Goal: Use online tool/utility: Use online tool/utility

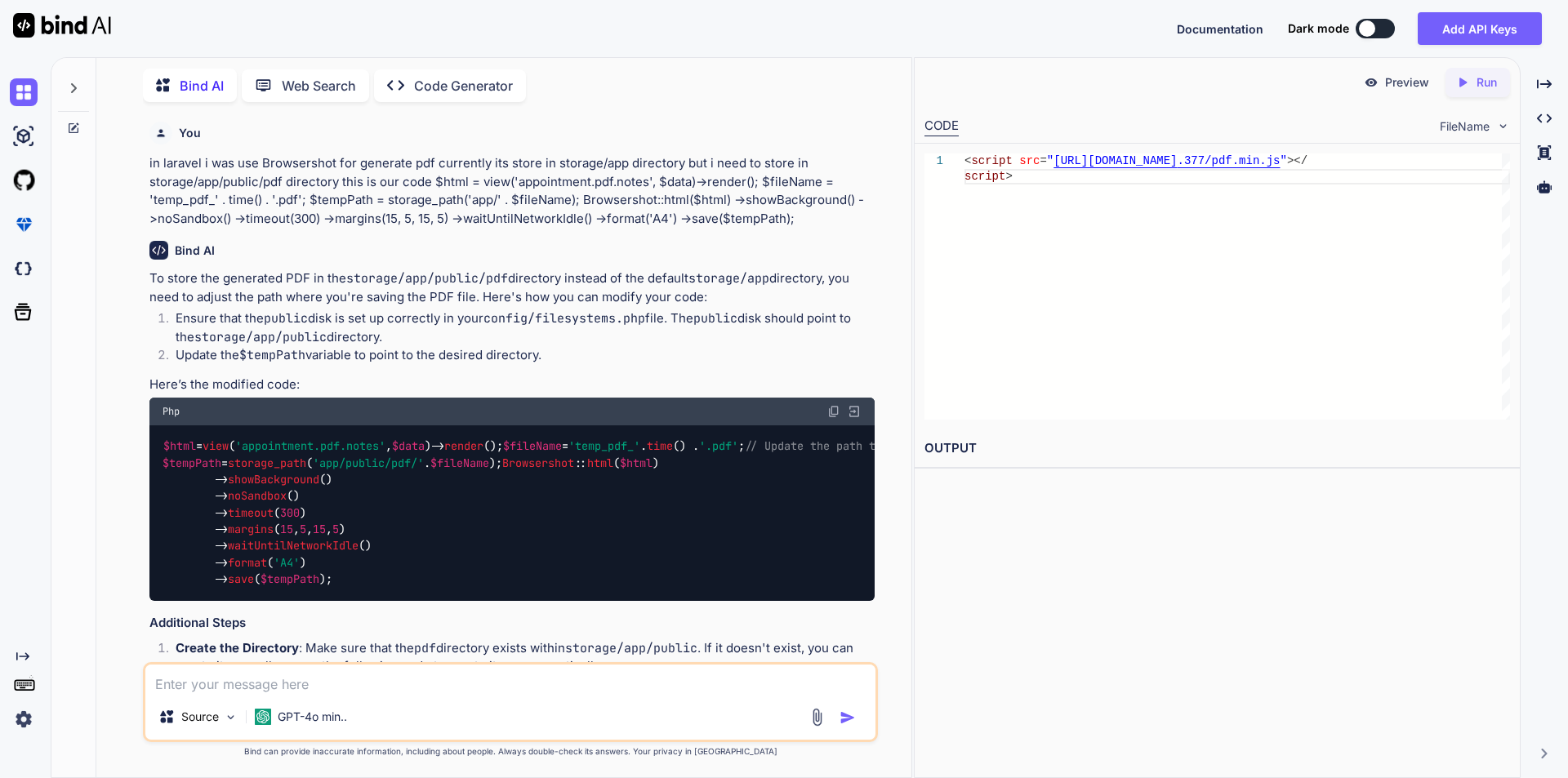
scroll to position [10861, 0]
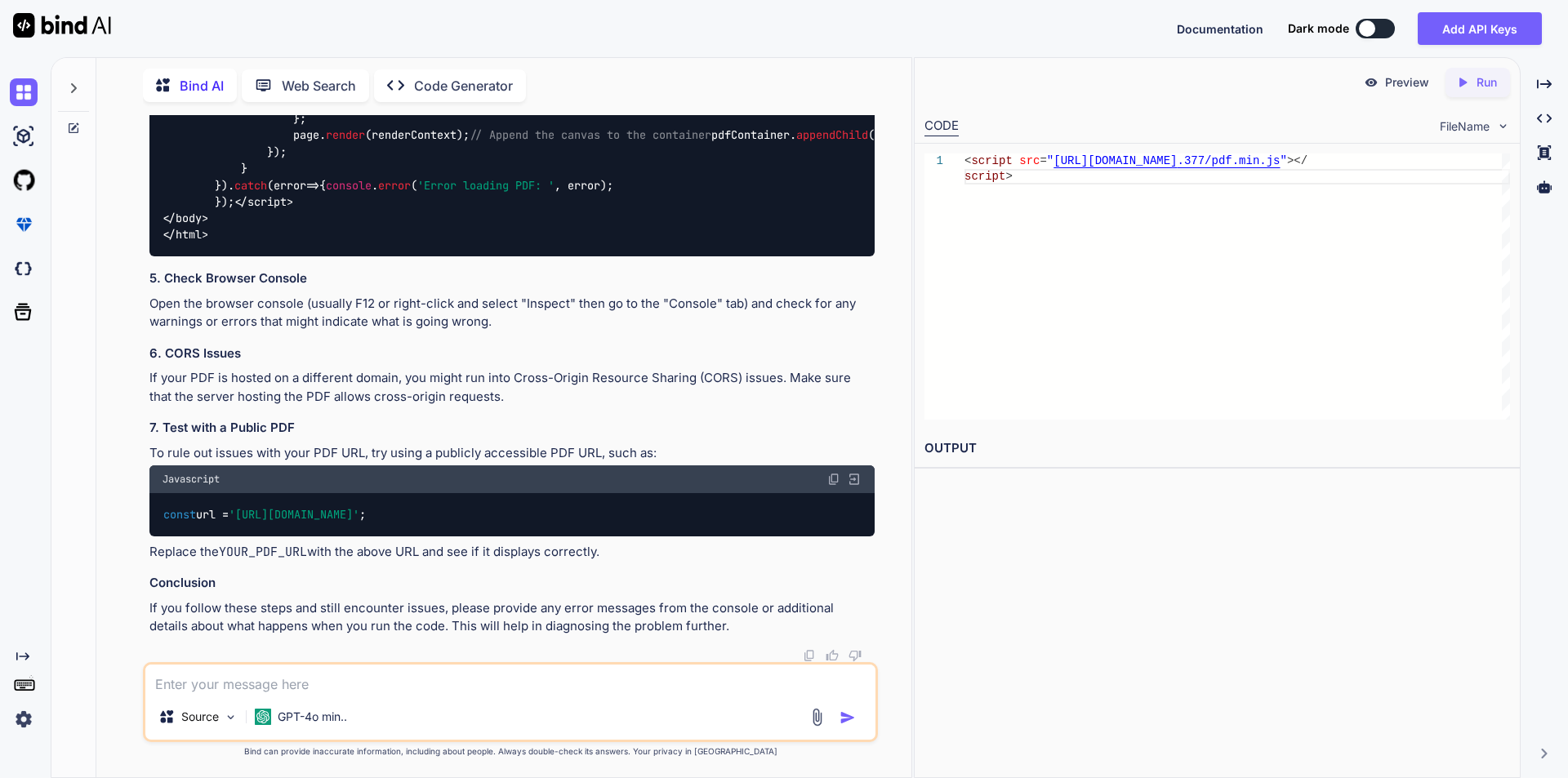
click at [377, 688] on textarea at bounding box center [510, 679] width 730 height 29
paste textarea "'facilities' => $facilities->map(function ($facility) use ($forms, &$totalAppoi…"
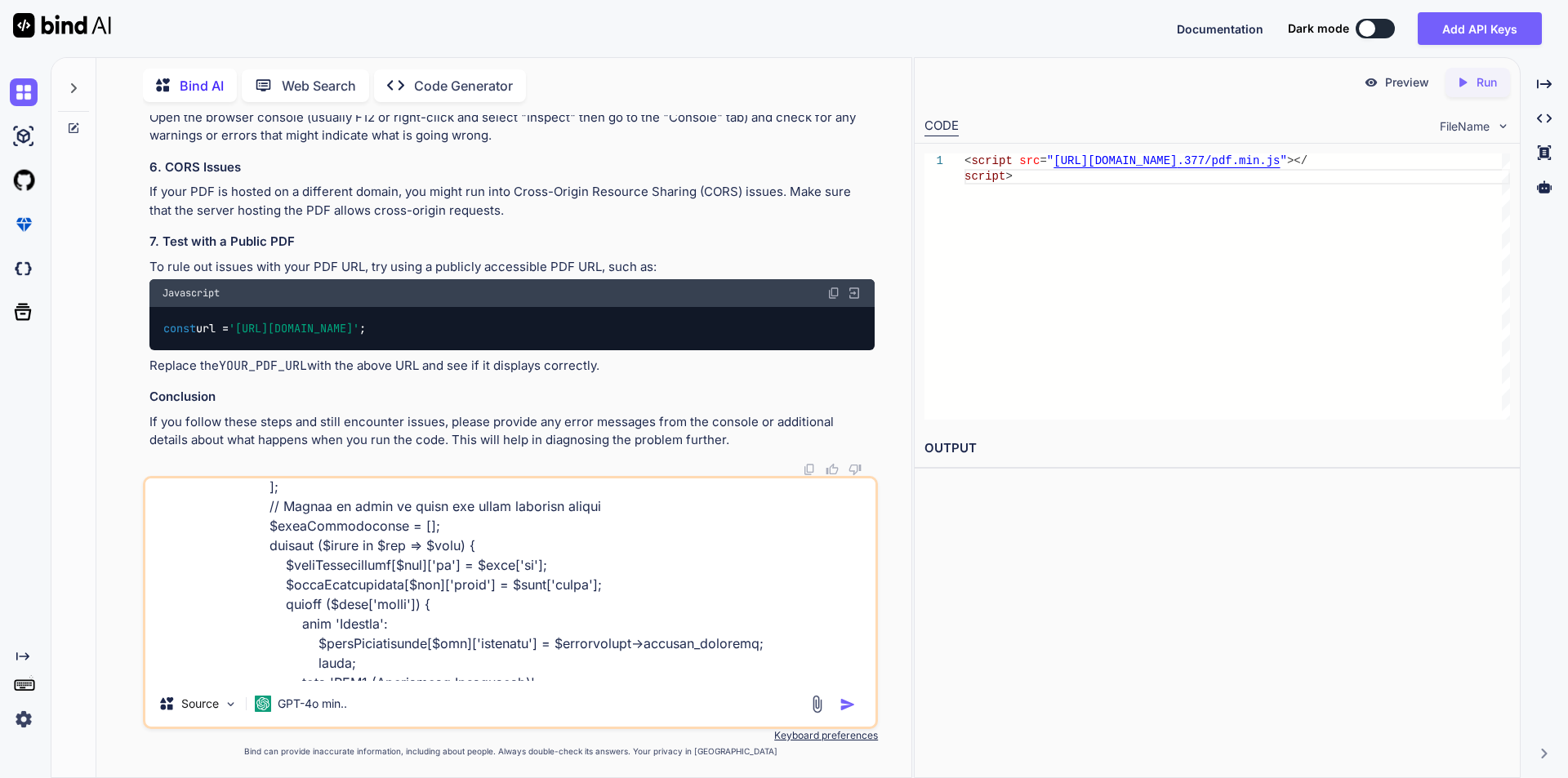
scroll to position [490, 0]
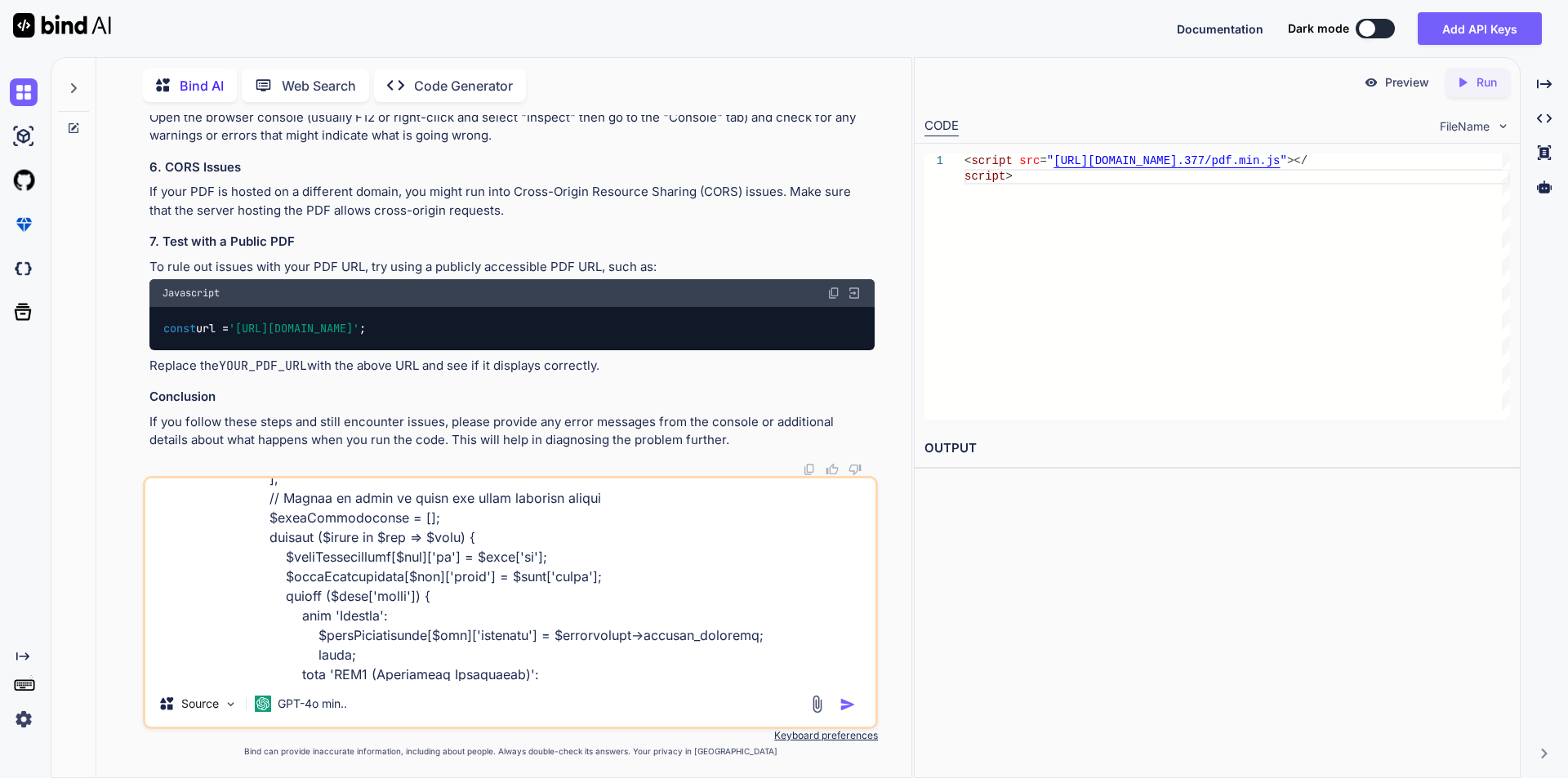
drag, startPoint x: 256, startPoint y: 517, endPoint x: 439, endPoint y: 647, distance: 224.5
click at [439, 647] on textarea at bounding box center [510, 579] width 730 height 203
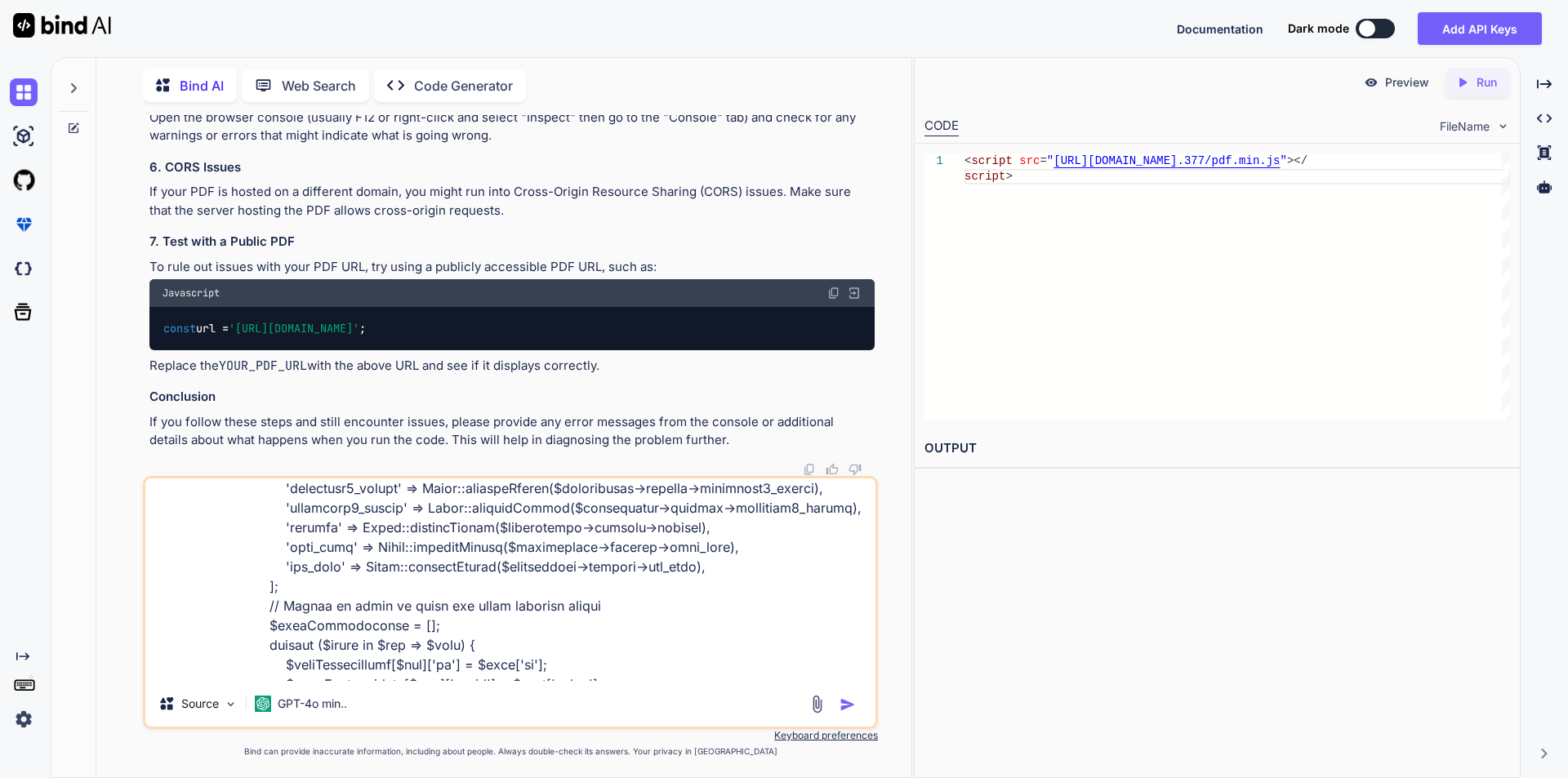
scroll to position [409, 0]
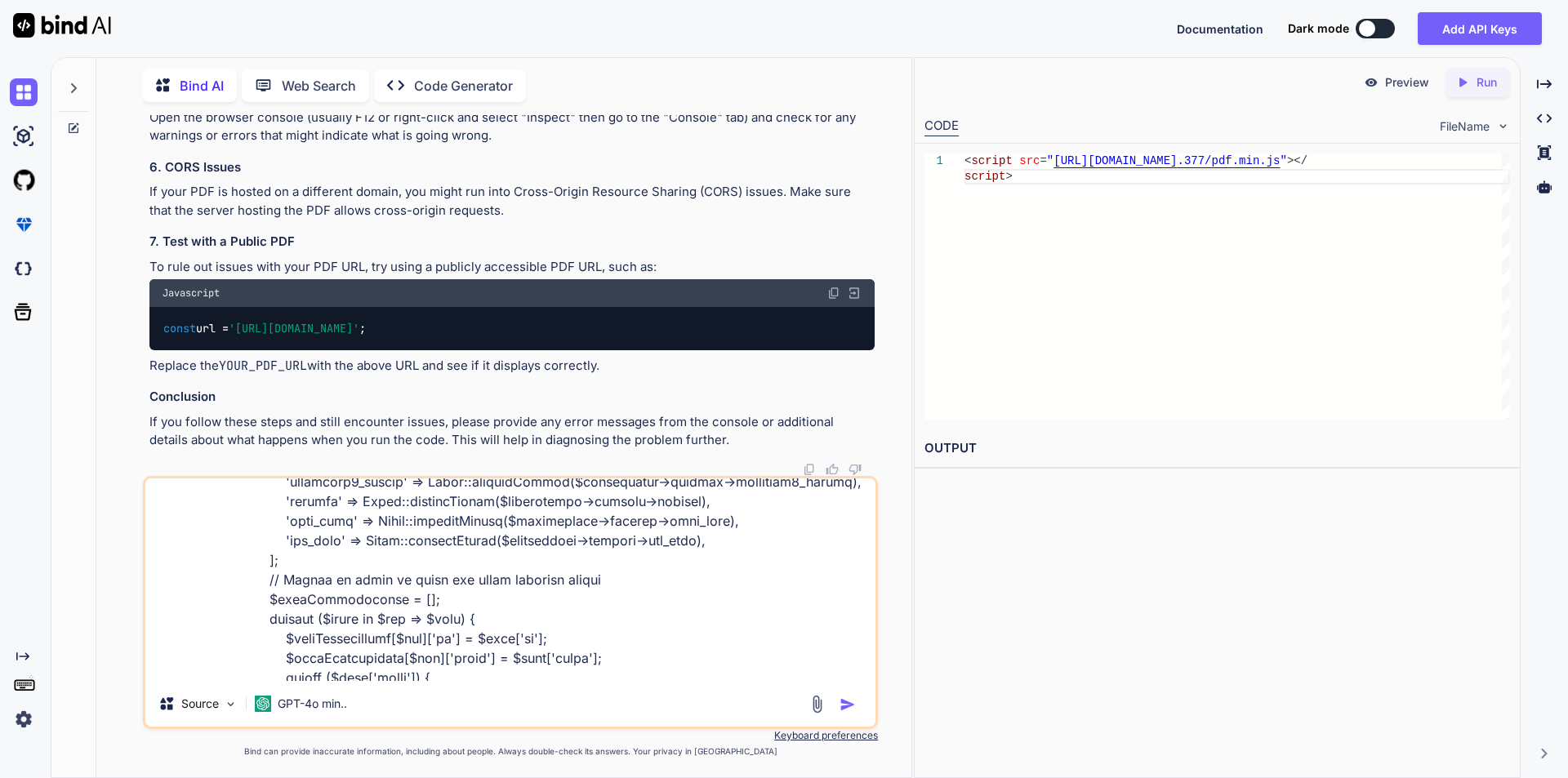
click at [256, 581] on textarea at bounding box center [510, 579] width 730 height 203
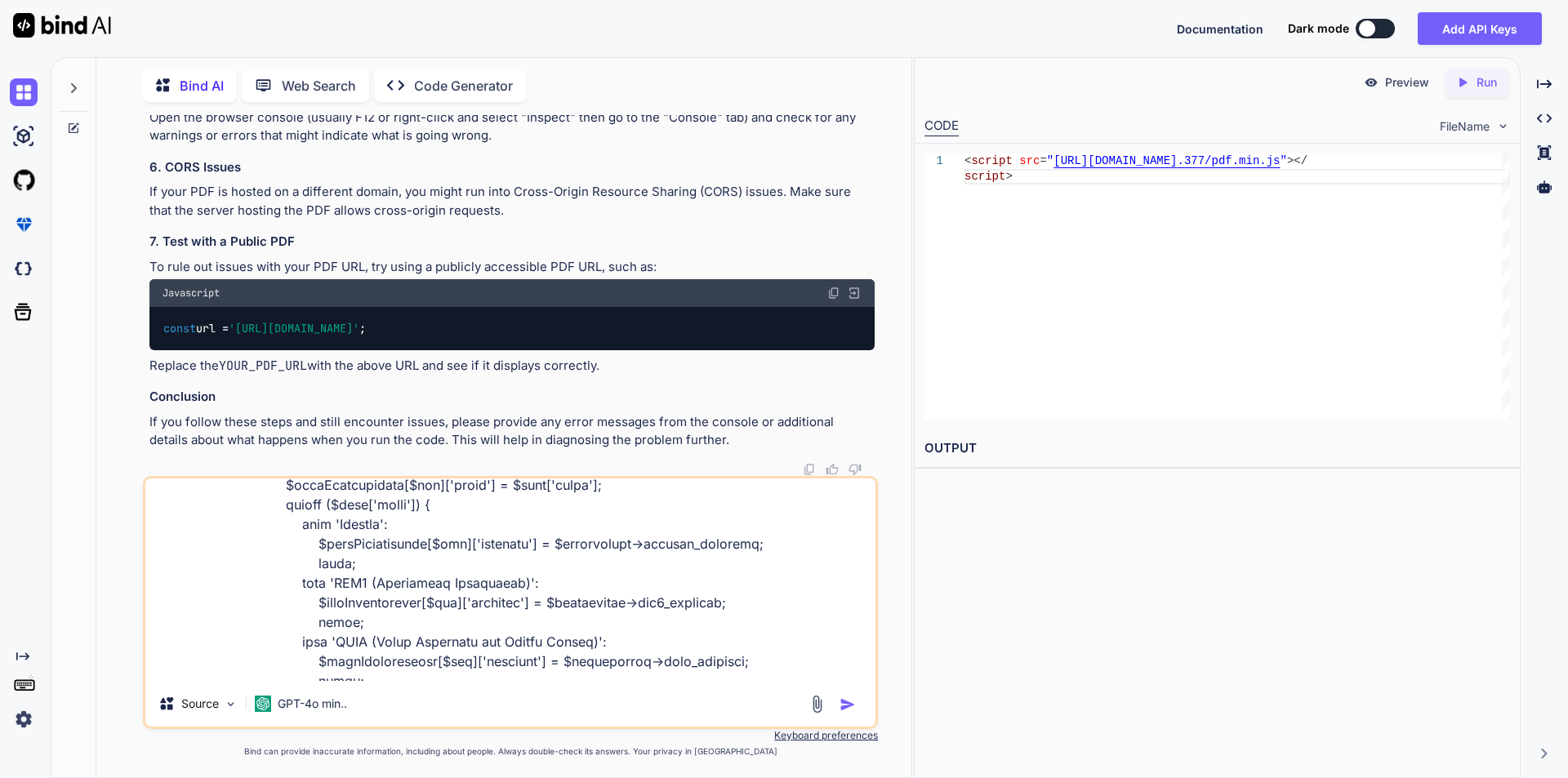
scroll to position [0, 0]
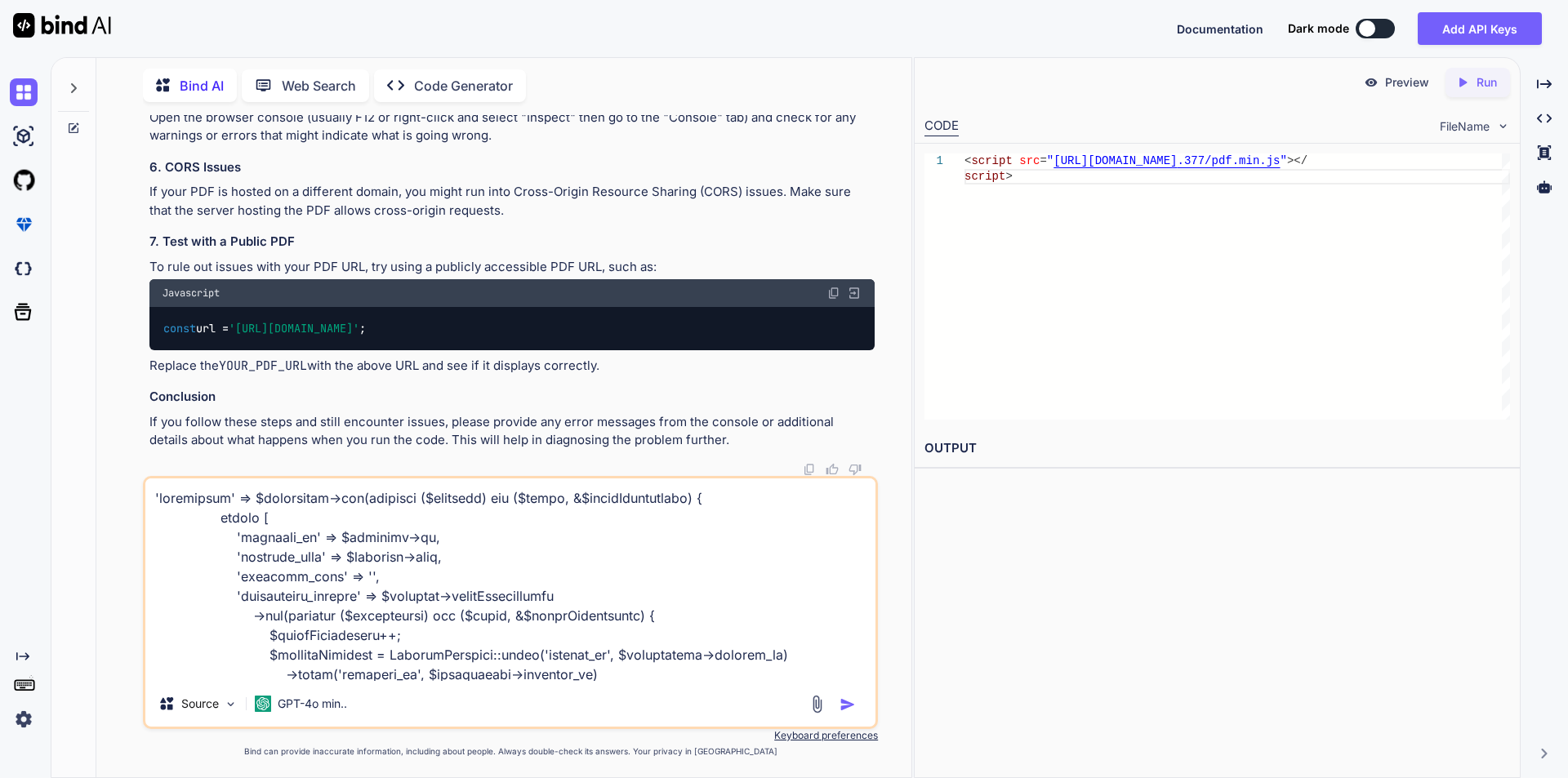
click at [157, 501] on textarea at bounding box center [510, 579] width 730 height 203
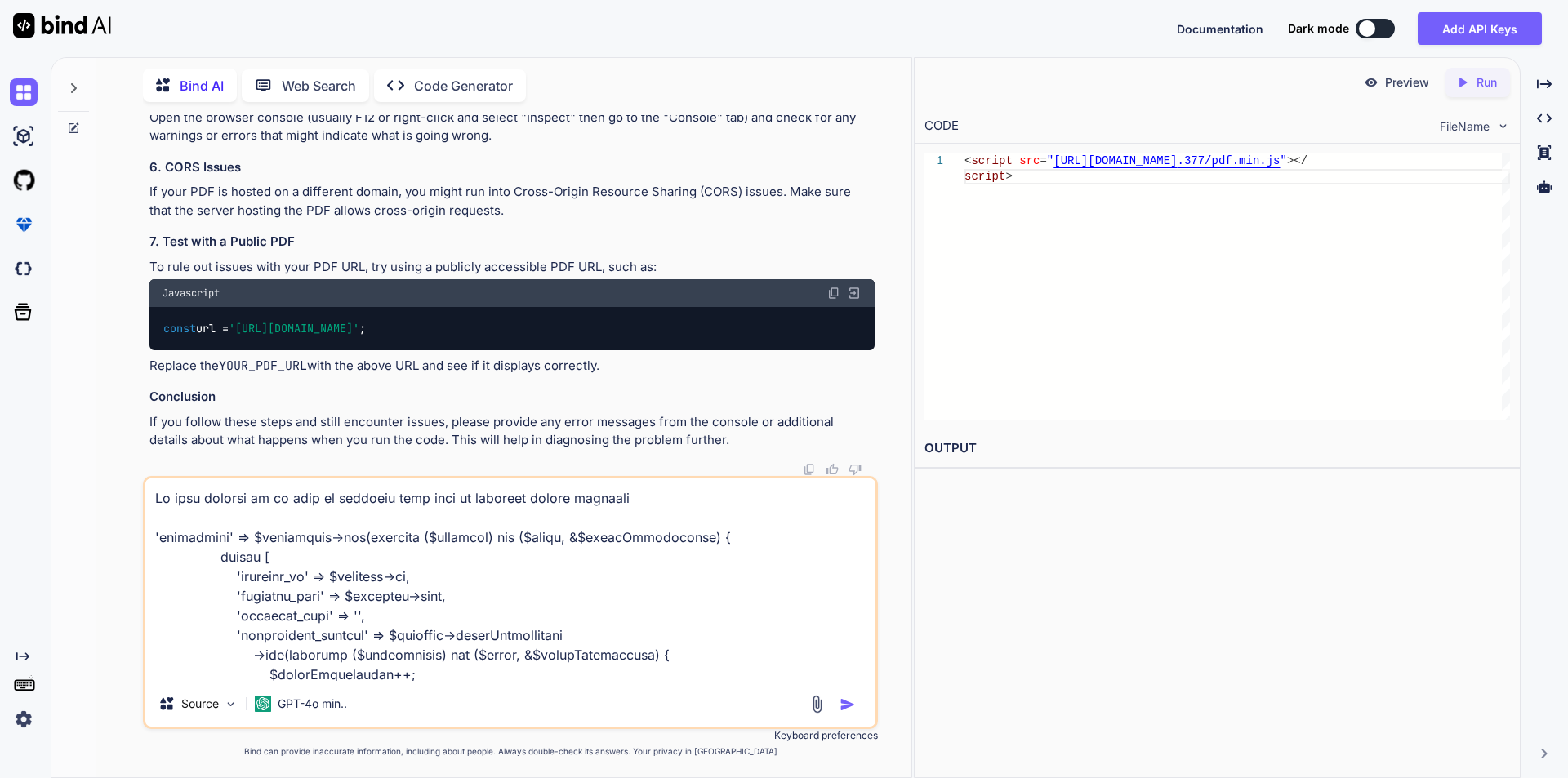
type textarea "Is this correct or we need to optimize this code in multiple helper functions '…"
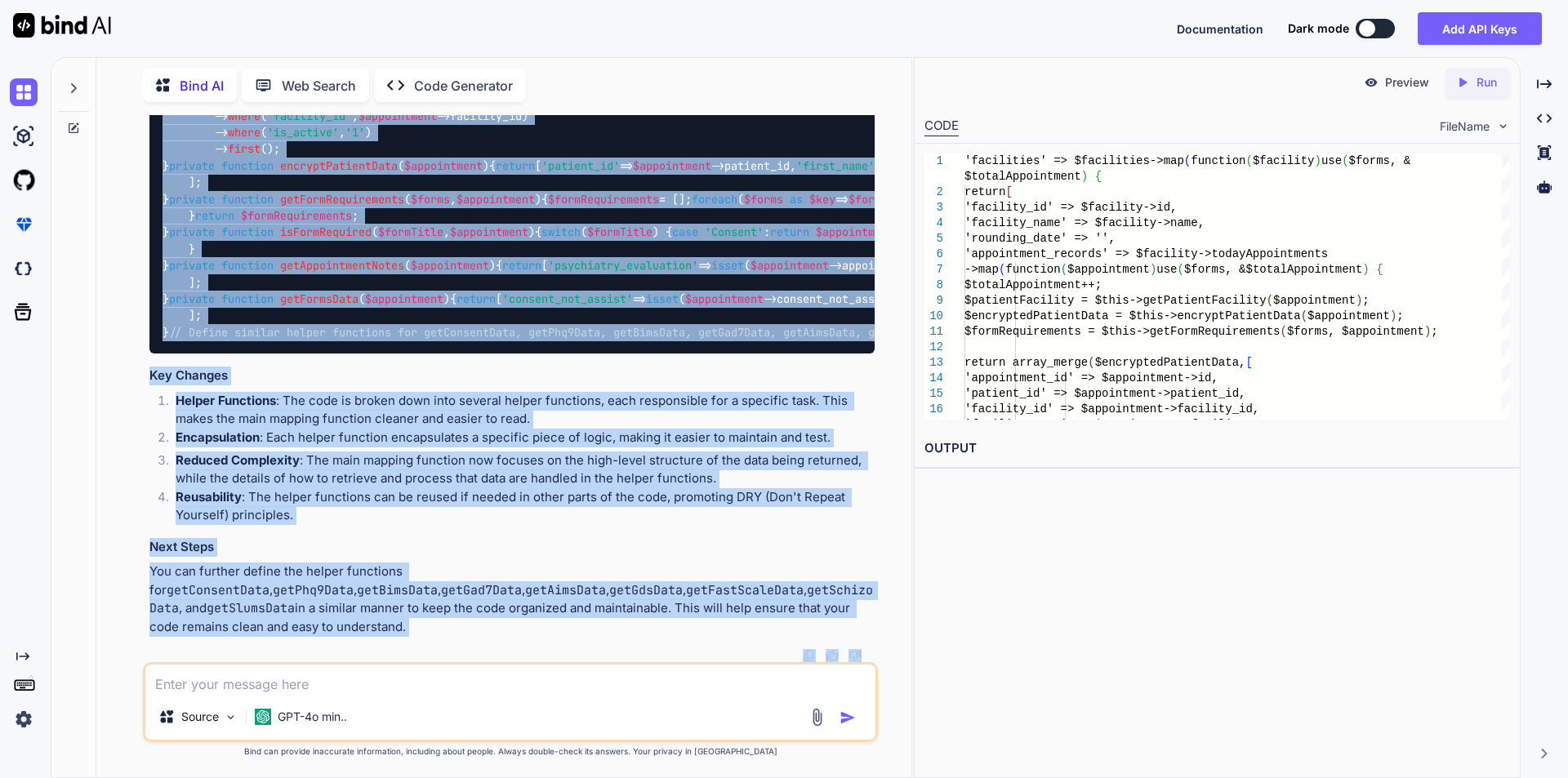
scroll to position [16606, 0]
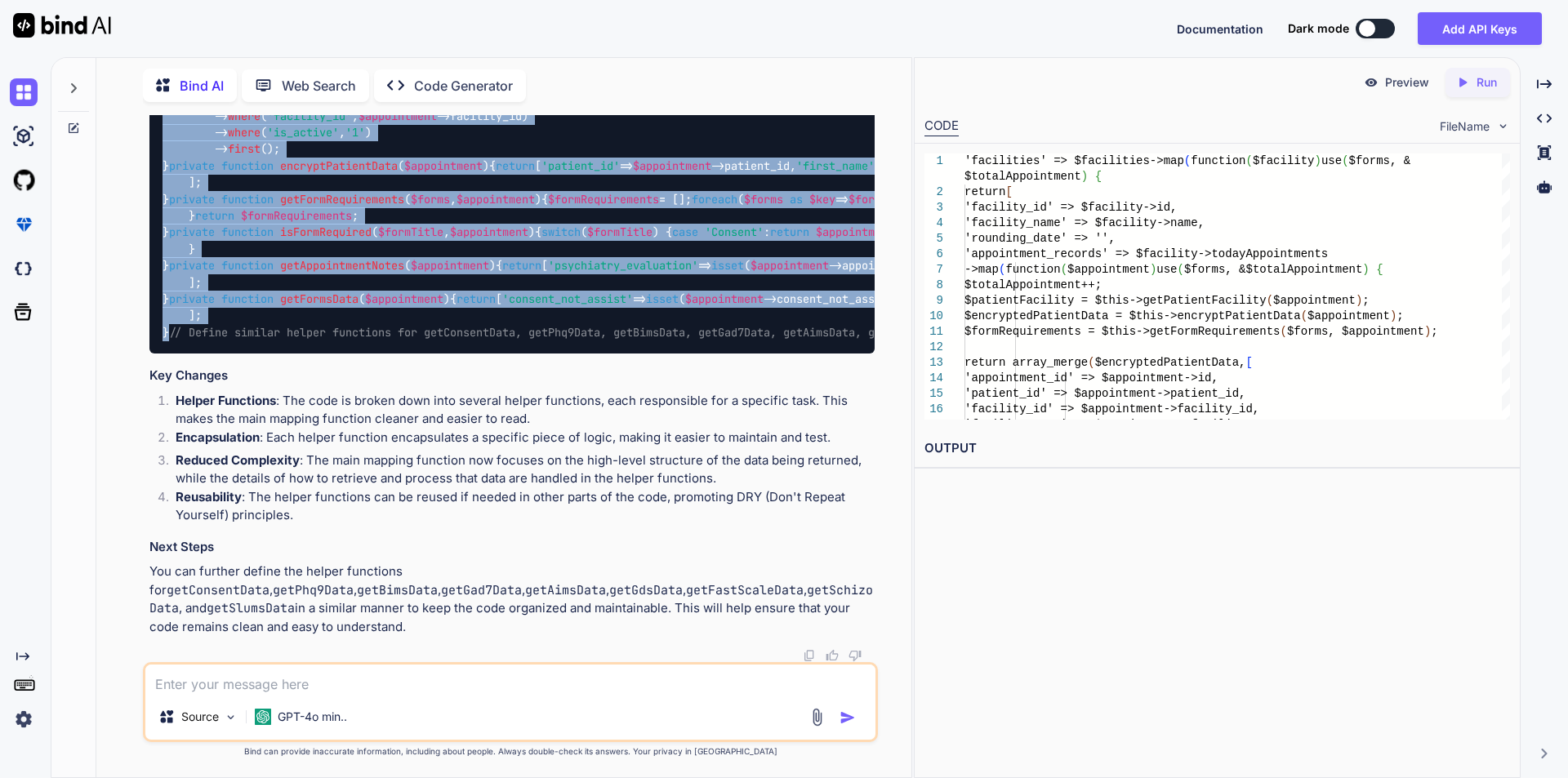
drag, startPoint x: 164, startPoint y: 256, endPoint x: 344, endPoint y: 320, distance: 191.0
click at [344, 320] on div "'facilities' => $facilities -> map (function ( $facility ) use ($ forms , &$ to…" at bounding box center [512, 140] width 726 height 426
copy code "'facilities' => $facilities -> map (function ( $facility ) use ($ forms , &$ to…"
